Goal: Obtain resource: Download file/media

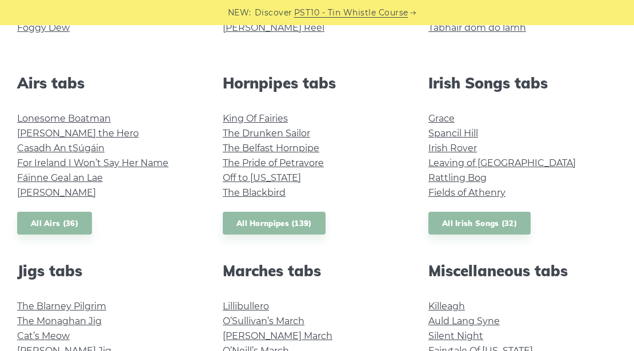
scroll to position [419, 0]
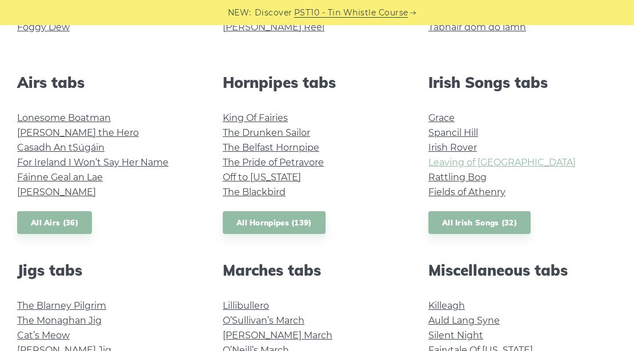
click at [465, 161] on link "Leaving of [GEOGRAPHIC_DATA]" at bounding box center [502, 162] width 147 height 11
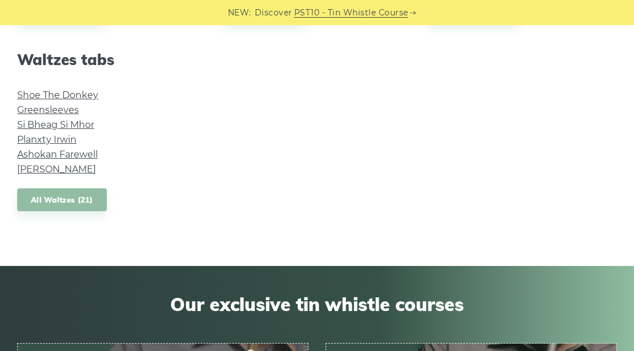
scroll to position [952, 0]
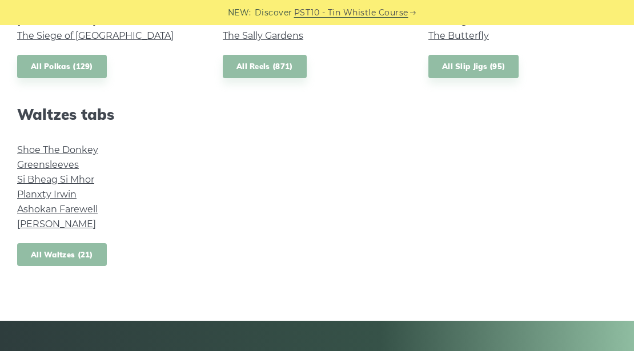
click at [61, 251] on link "All Waltzes (21)" at bounding box center [62, 254] width 90 height 23
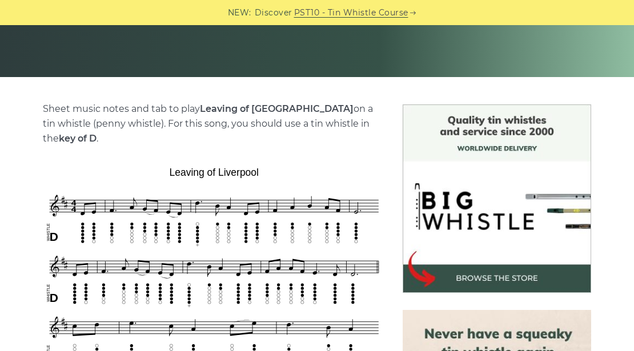
scroll to position [266, 0]
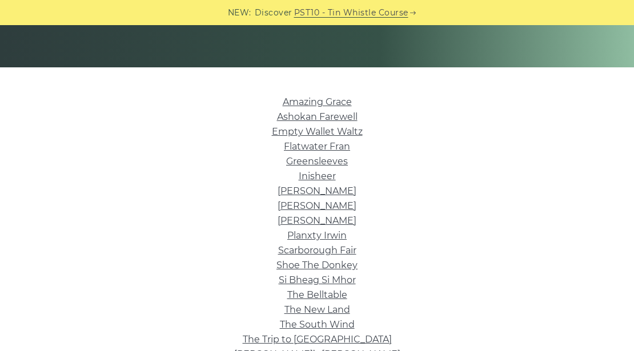
scroll to position [305, 0]
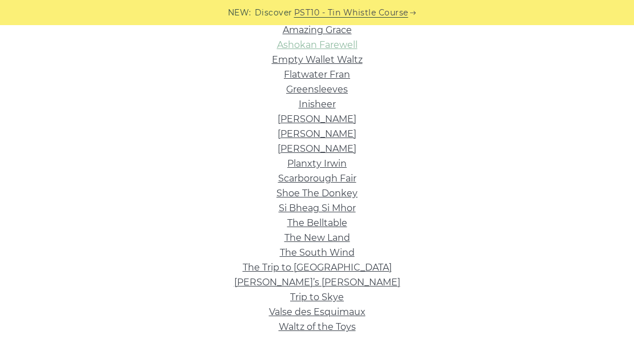
click at [333, 43] on link "Ashokan Farewell" at bounding box center [317, 44] width 81 height 11
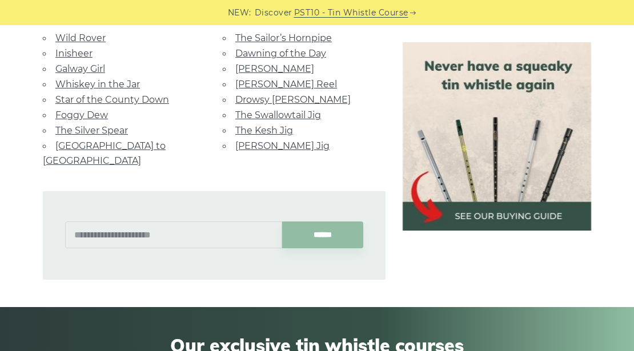
scroll to position [876, 0]
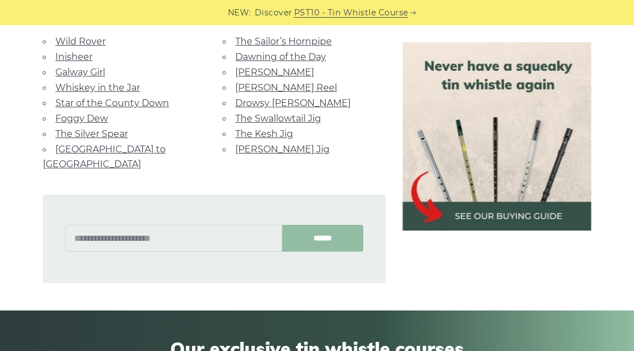
click at [333, 225] on input "******" at bounding box center [323, 238] width 82 height 27
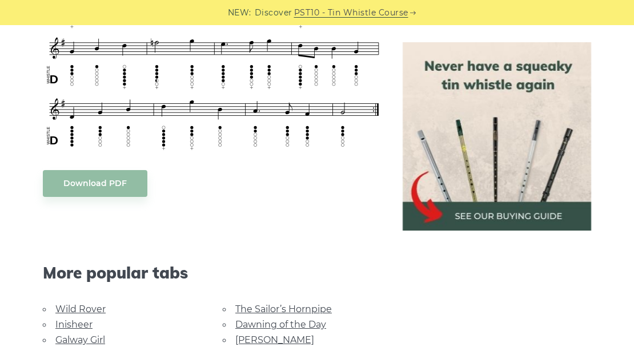
scroll to position [609, 0]
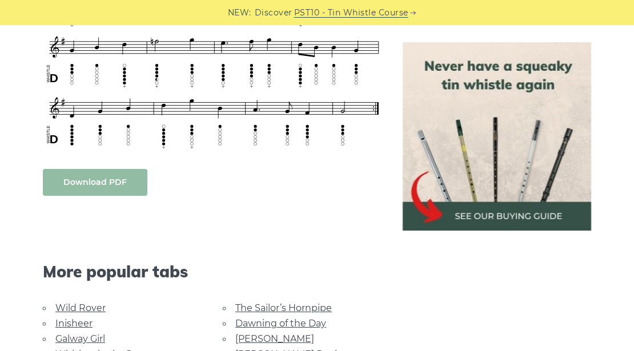
click at [90, 177] on body "NEW: Discover PST10 - Tin Whistle Course Lessons Fingering Charts Tabs & Notes …" at bounding box center [317, 298] width 634 height 1815
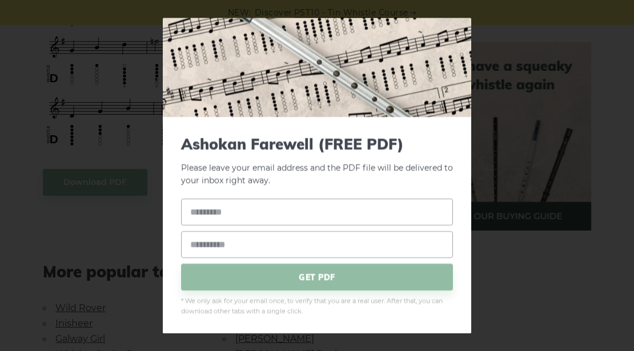
scroll to position [45, 0]
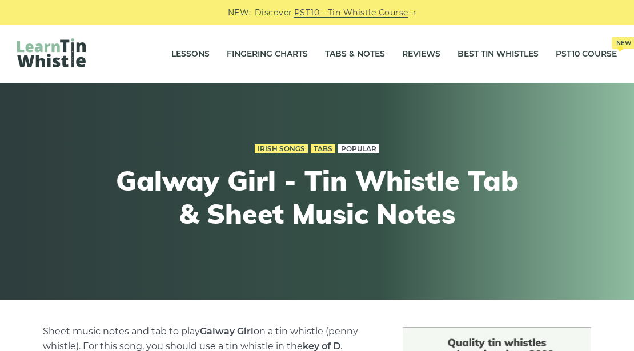
click at [358, 147] on link "Popular" at bounding box center [358, 149] width 41 height 9
click at [326, 146] on link "Tabs" at bounding box center [323, 149] width 25 height 9
click at [283, 145] on link "Irish Songs" at bounding box center [281, 149] width 53 height 9
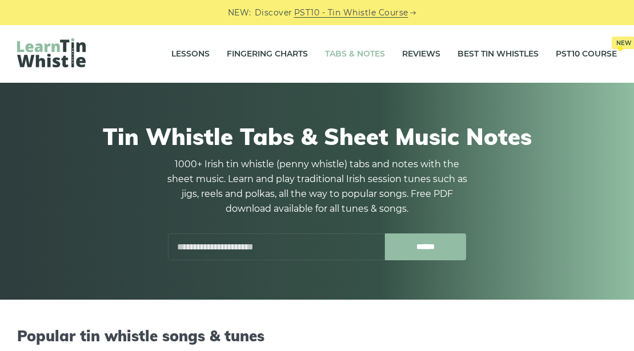
click at [424, 246] on input "******" at bounding box center [426, 247] width 82 height 27
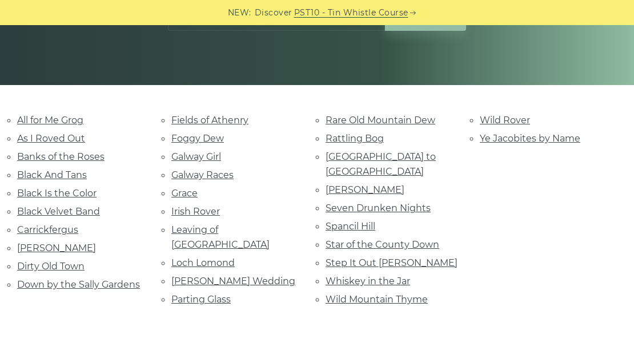
scroll to position [229, 0]
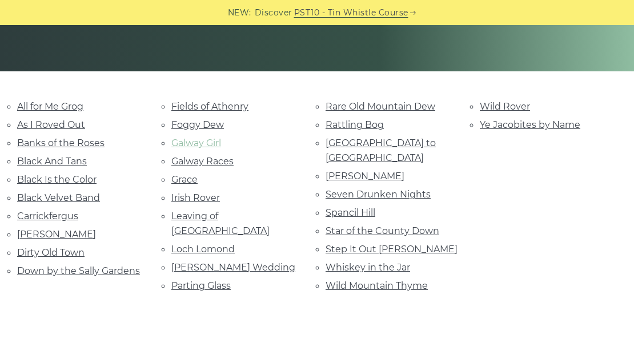
click at [206, 141] on link "Galway Girl" at bounding box center [196, 143] width 50 height 11
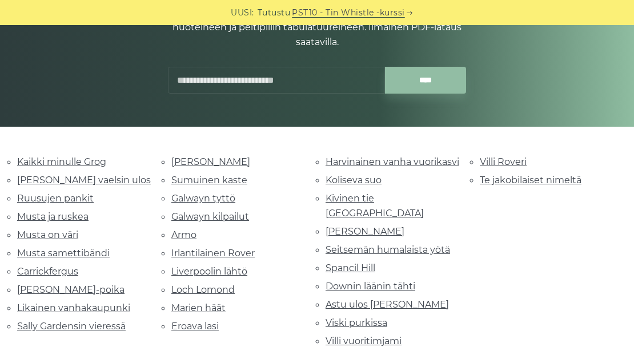
scroll to position [266, 0]
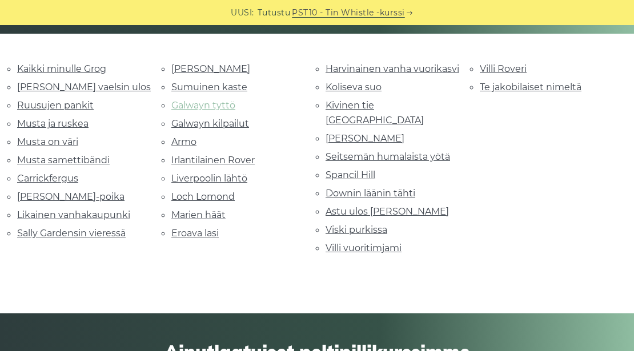
click at [203, 104] on font "Galwayn tyttö" at bounding box center [203, 105] width 64 height 11
click at [200, 101] on font "Galwayn tyttö" at bounding box center [203, 105] width 64 height 11
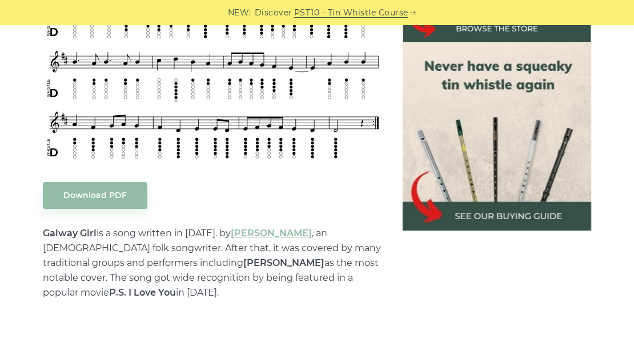
scroll to position [533, 0]
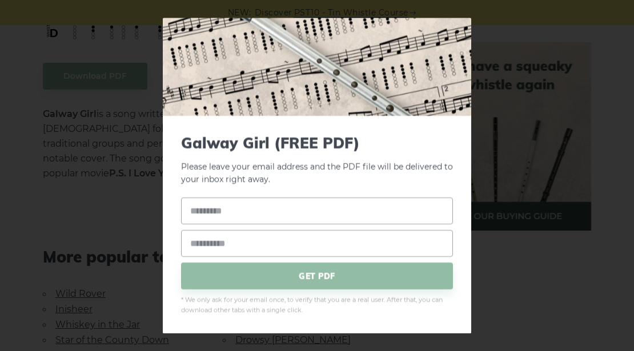
scroll to position [609, 0]
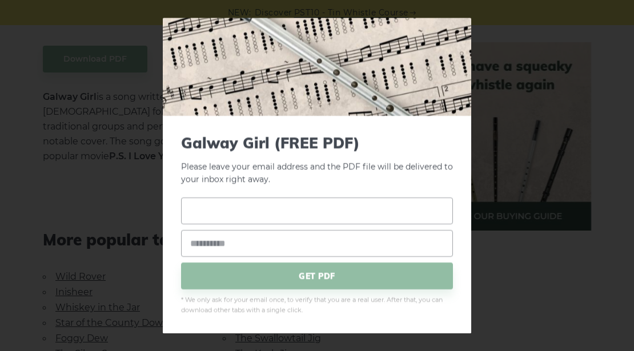
click at [238, 210] on input "text" at bounding box center [317, 211] width 272 height 27
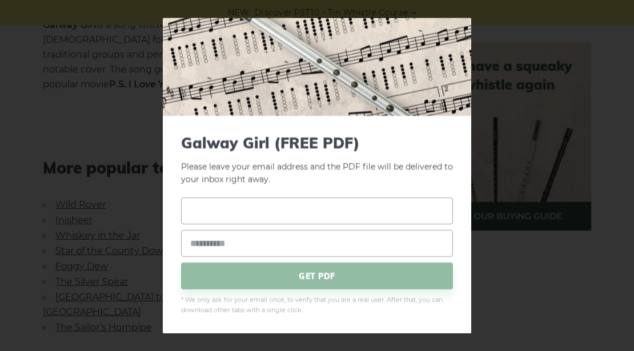
scroll to position [686, 0]
click at [226, 247] on input "email" at bounding box center [317, 243] width 272 height 27
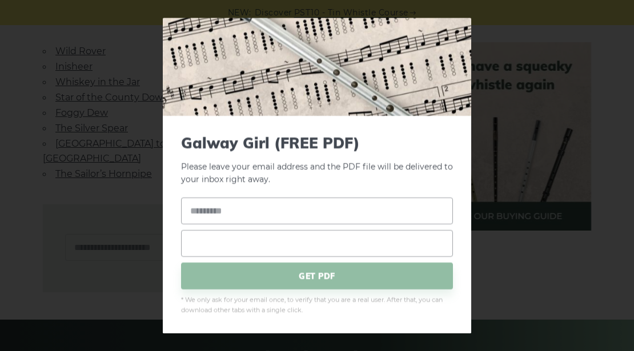
scroll to position [838, 0]
click at [230, 215] on input "text" at bounding box center [317, 211] width 272 height 27
type input "**********"
click at [199, 247] on input "email" at bounding box center [317, 243] width 272 height 27
type input "**********"
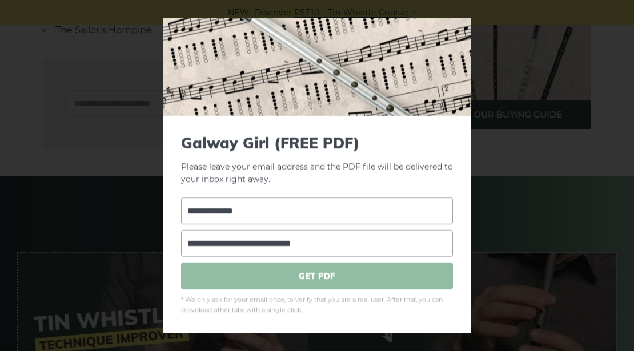
scroll to position [990, 0]
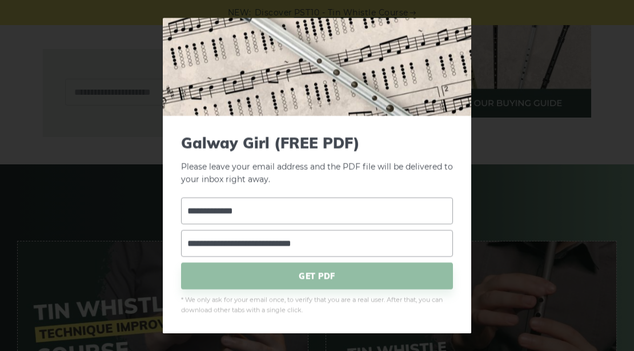
click at [313, 274] on span "GET PDF" at bounding box center [317, 276] width 272 height 27
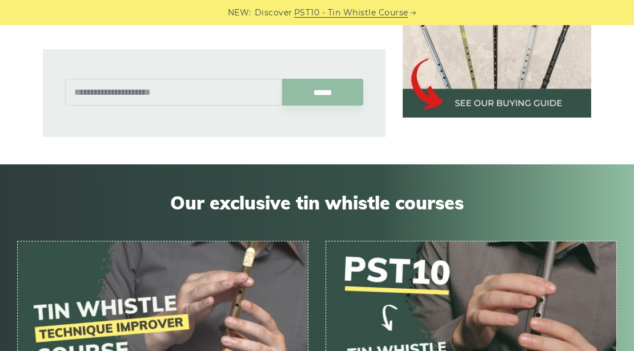
scroll to position [987, 0]
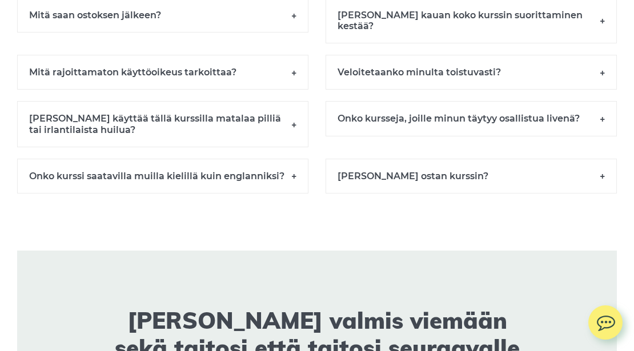
scroll to position [8746, 0]
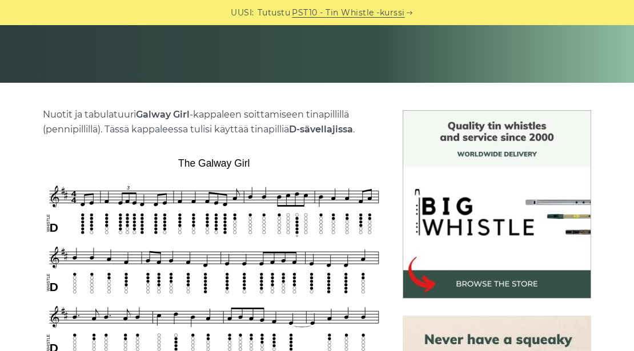
scroll to position [229, 0]
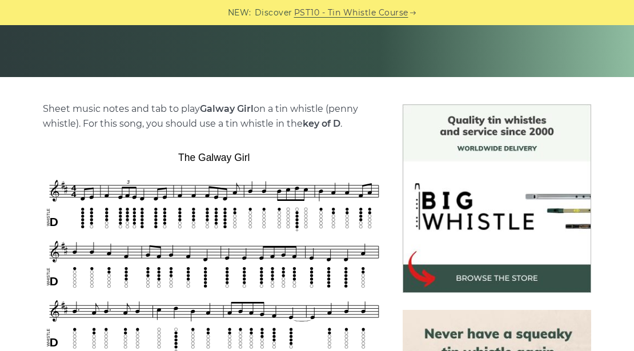
scroll to position [266, 0]
